Goal: Answer question/provide support

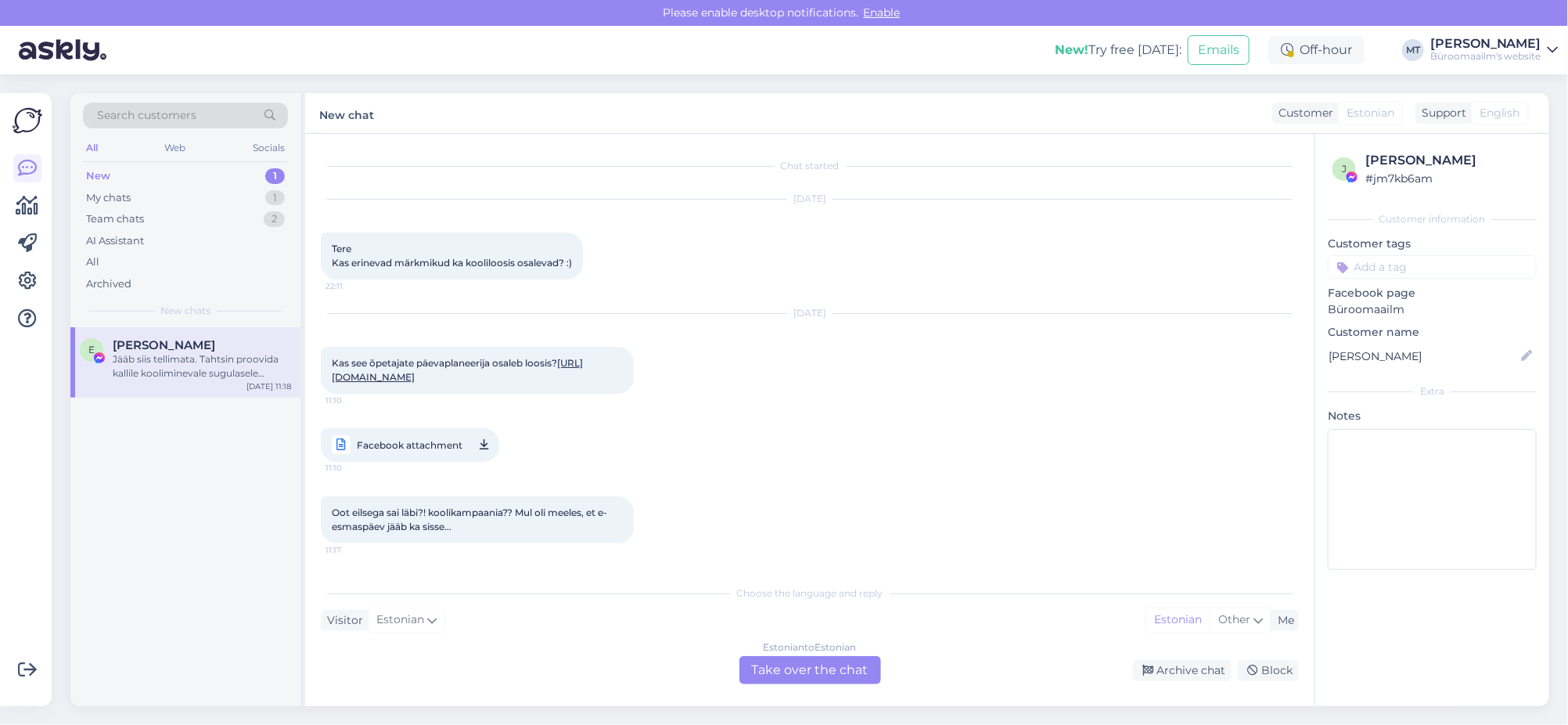
scroll to position [106, 0]
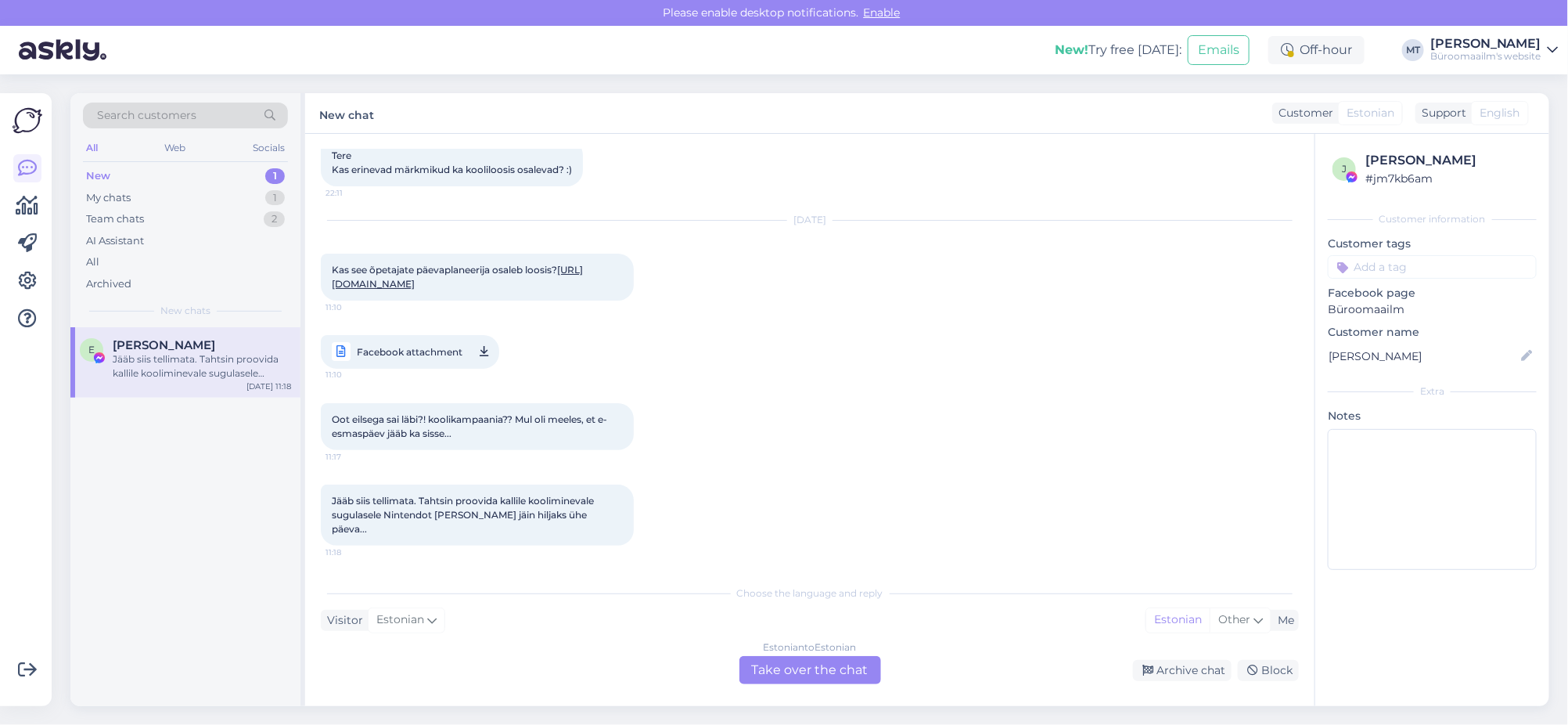
click at [804, 673] on div "Estonian to Estonian Take over the chat" at bounding box center [809, 670] width 141 height 28
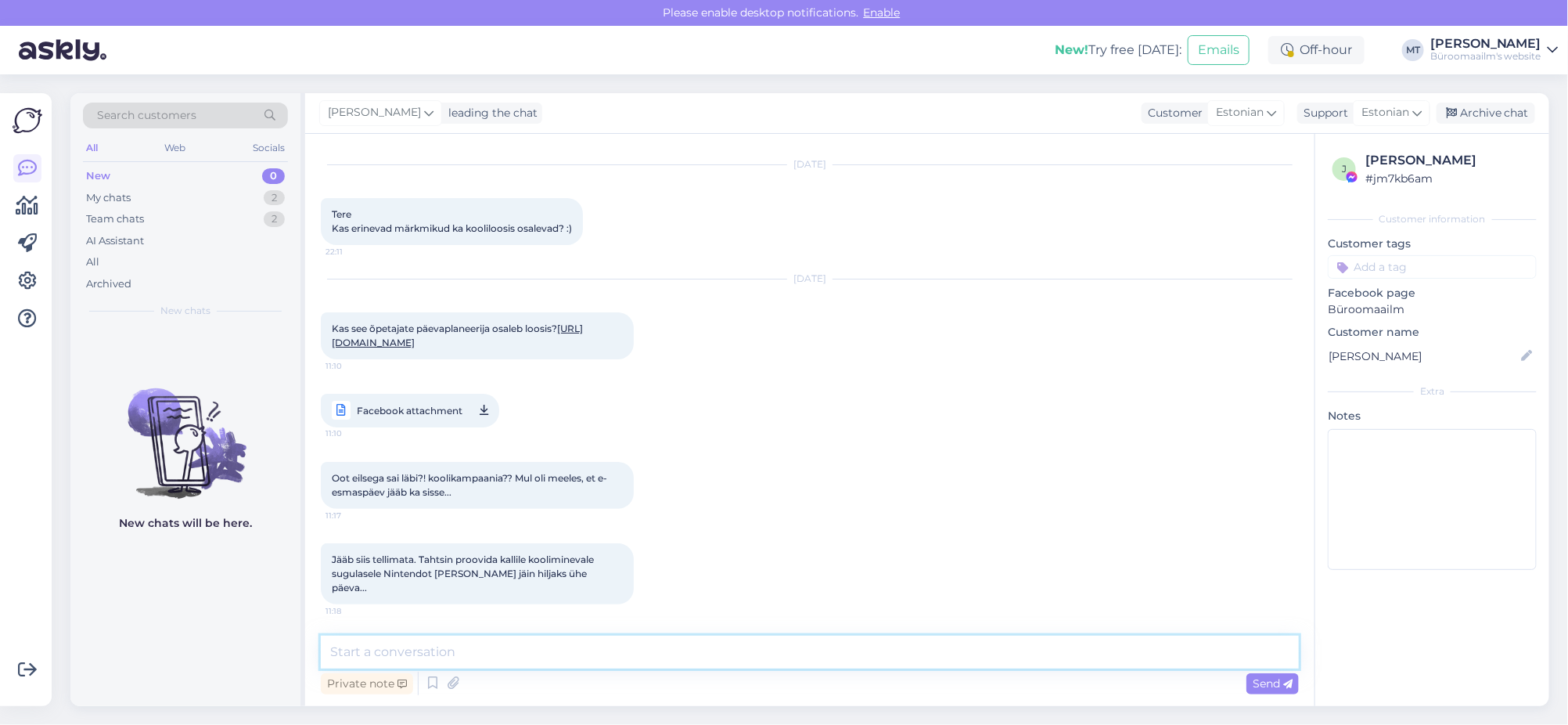
click at [464, 654] on textarea at bounding box center [810, 651] width 978 height 33
type textarea "t"
click at [365, 654] on textarea "Tere. aitäh kirja eest. Koolikampaania, [PERSON_NAME] osaleda loosimises, lõppe…" at bounding box center [810, 651] width 978 height 33
click at [1008, 659] on textarea "Tere. Aitäh kirja eest. Koolikampaania, [PERSON_NAME] osaleda loosimises, lõppe…" at bounding box center [810, 651] width 978 height 33
type textarea "Tere. Aitäh kirja eest. Koolikampaania, [PERSON_NAME] osaleda loosimises, lõppe…"
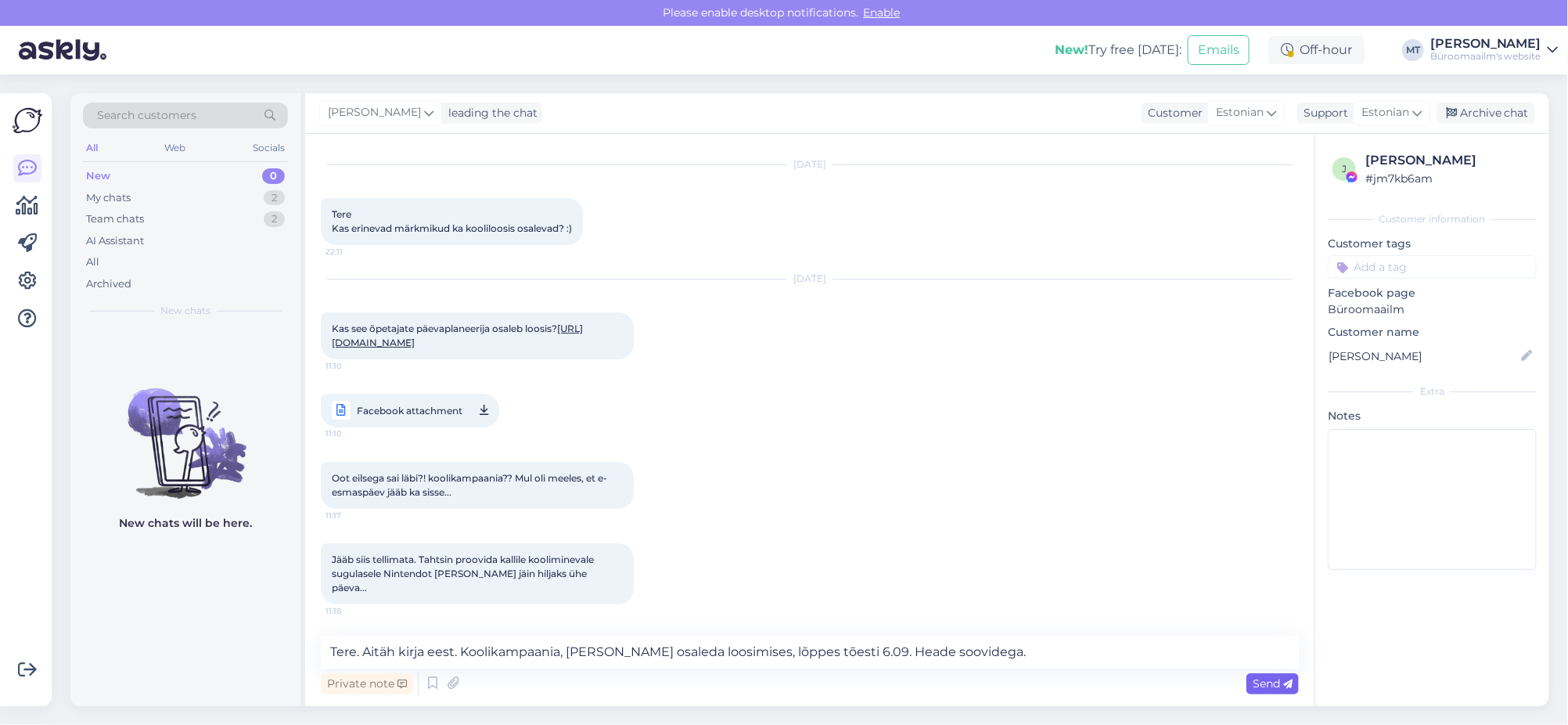
click at [1280, 682] on span "Send" at bounding box center [1272, 683] width 40 height 14
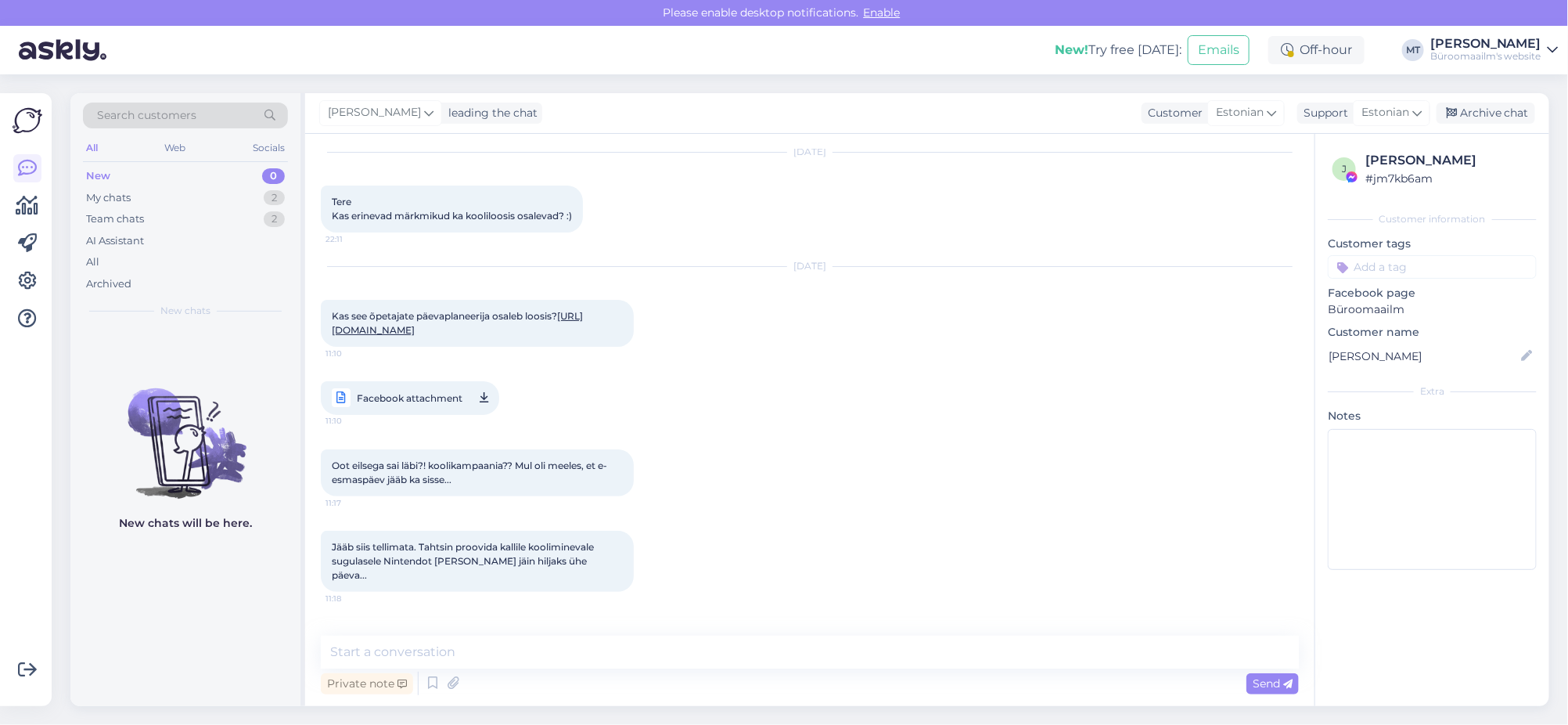
scroll to position [161, 0]
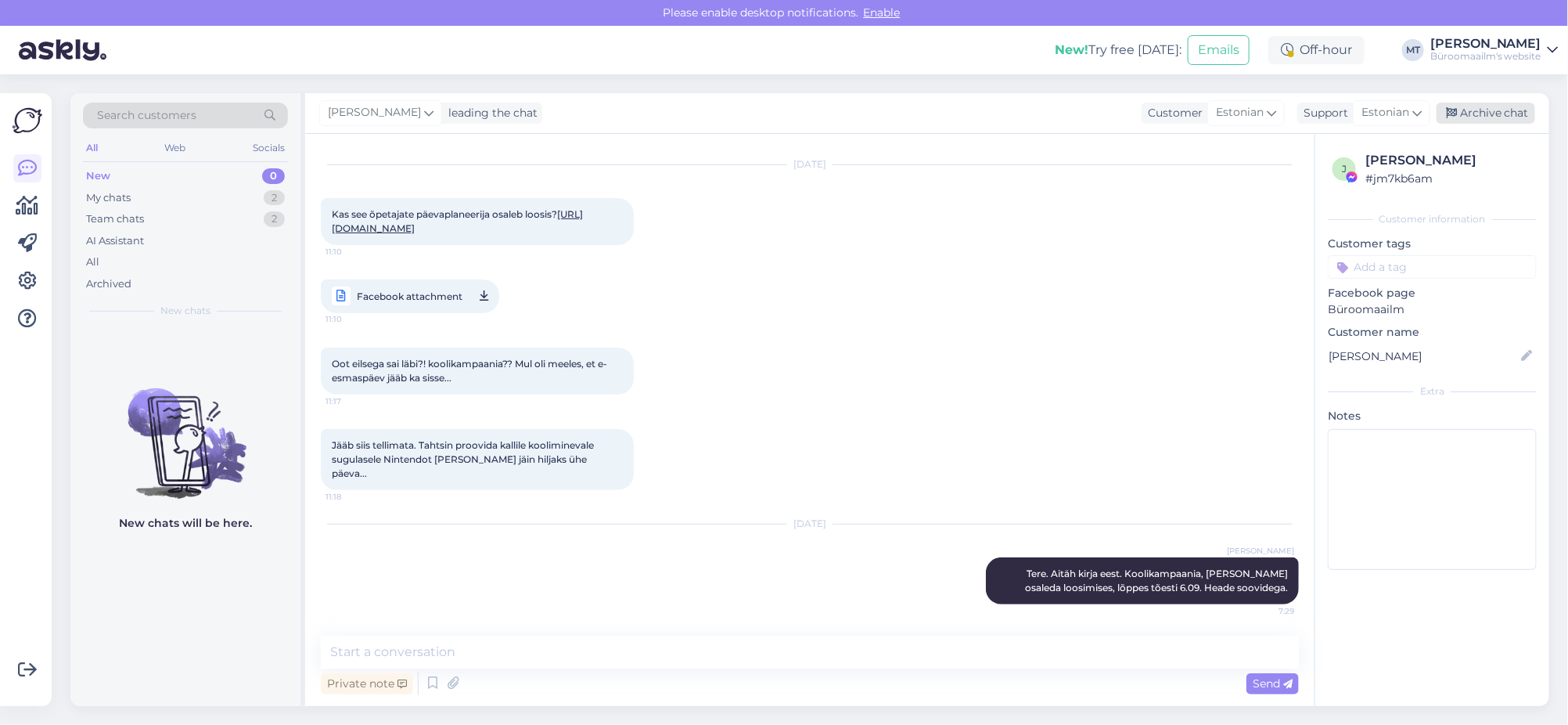
click at [1490, 107] on div "Archive chat" at bounding box center [1486, 112] width 98 height 22
